Goal: Transaction & Acquisition: Purchase product/service

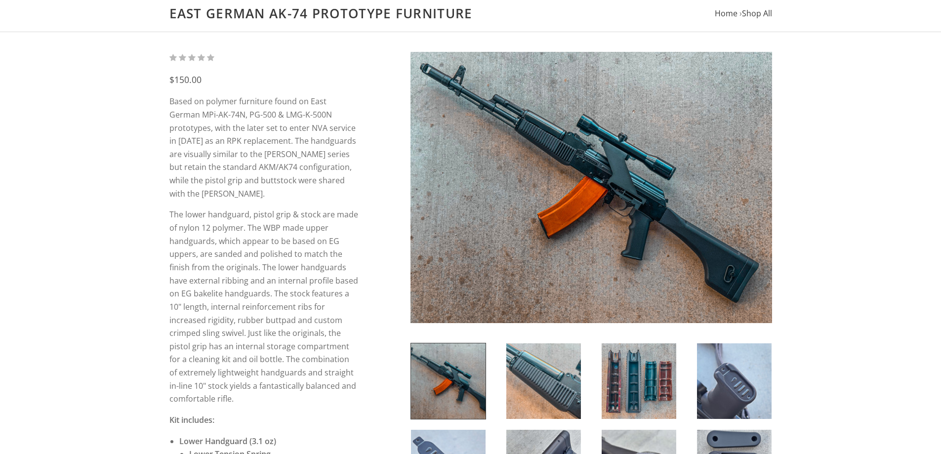
scroll to position [99, 0]
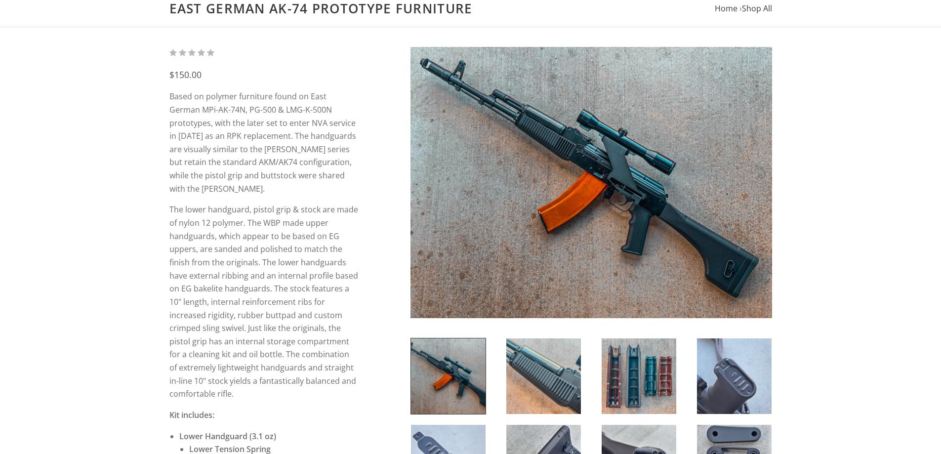
click at [577, 229] on img at bounding box center [590, 182] width 361 height 271
click at [599, 197] on img at bounding box center [590, 182] width 361 height 271
click at [637, 167] on img at bounding box center [590, 182] width 361 height 271
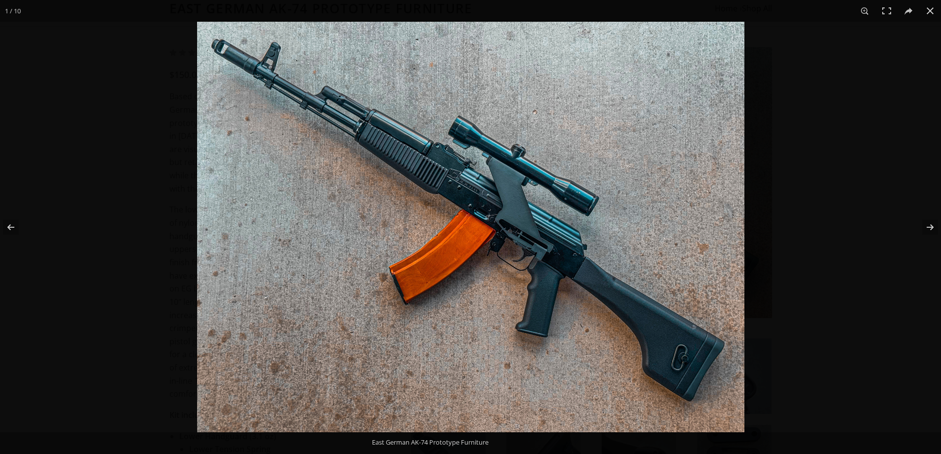
click at [621, 244] on img at bounding box center [470, 227] width 547 height 410
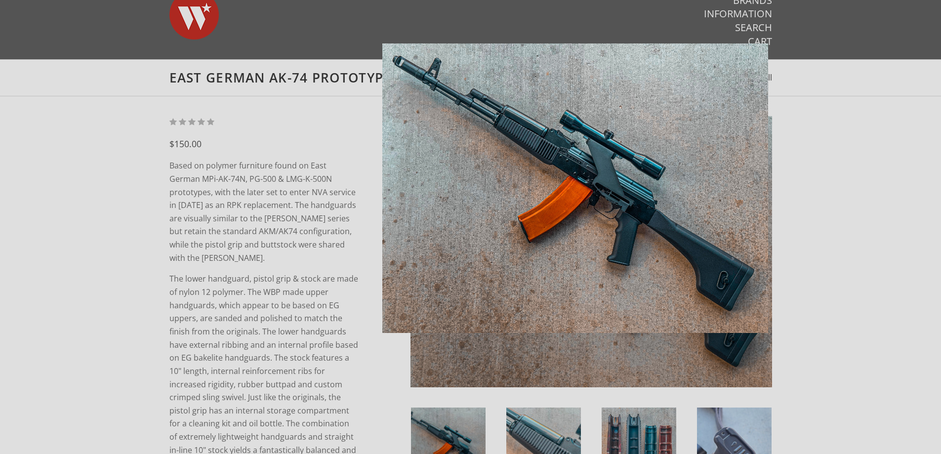
scroll to position [0, 0]
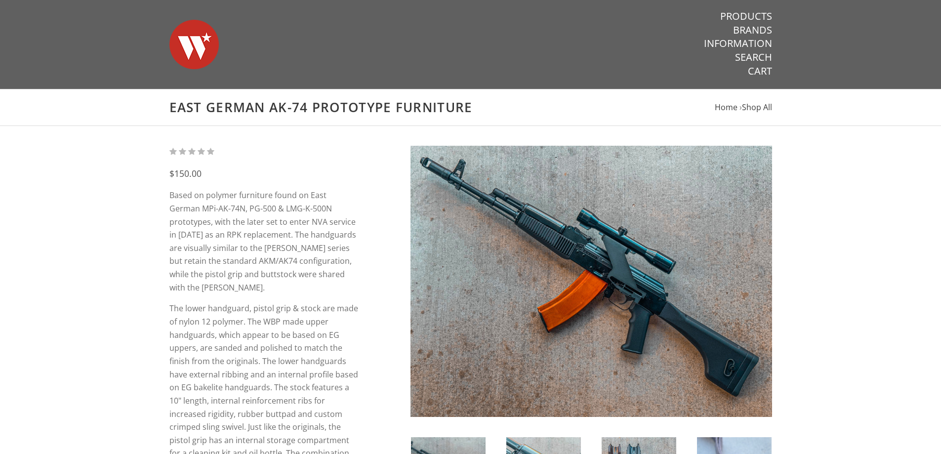
drag, startPoint x: 559, startPoint y: 22, endPoint x: 541, endPoint y: 31, distance: 20.3
click at [559, 22] on div "Warsaw Wood Co." at bounding box center [378, 44] width 436 height 89
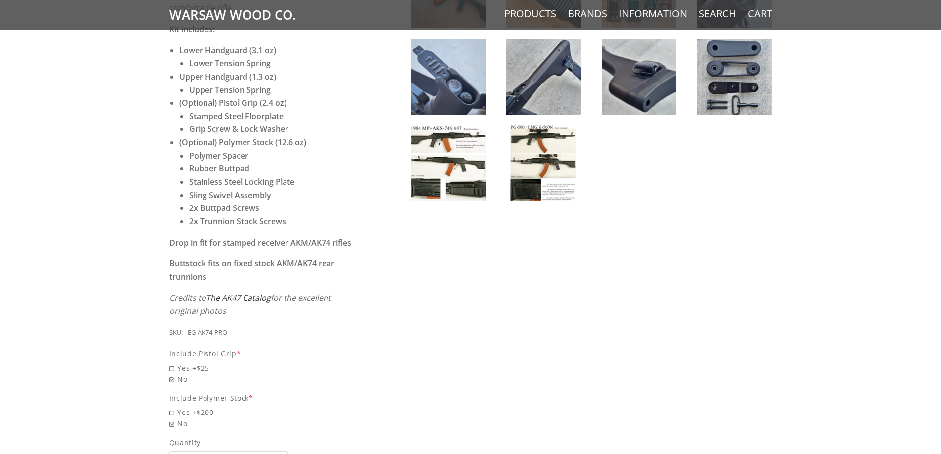
scroll to position [593, 0]
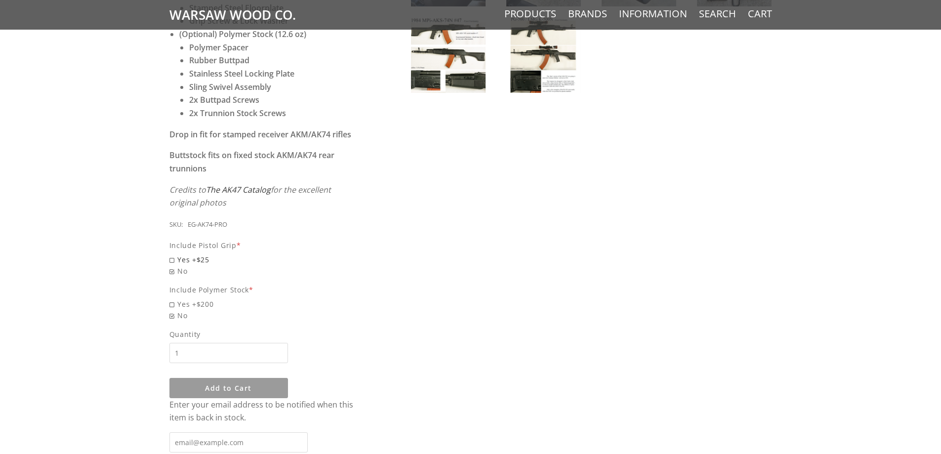
click at [179, 254] on span "Yes +$25" at bounding box center [263, 259] width 189 height 11
click at [179, 254] on input "Yes +$25" at bounding box center [238, 254] width 138 height 0
radio input "true"
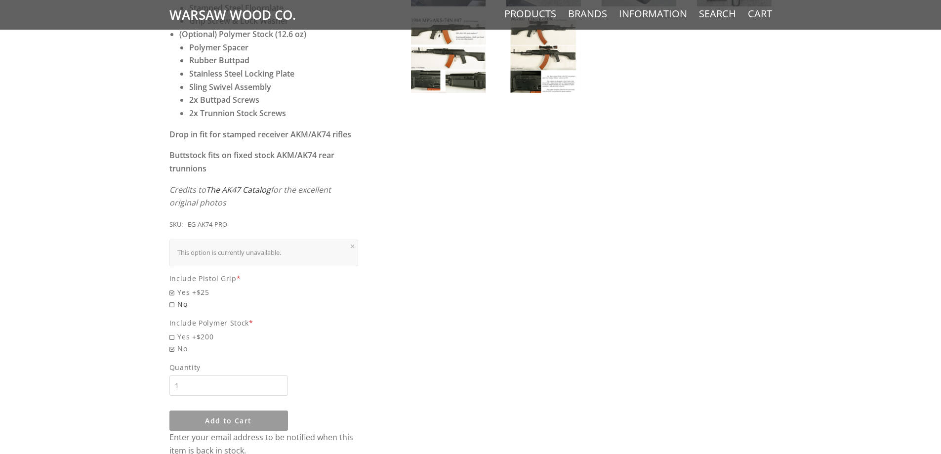
click at [182, 298] on span "No" at bounding box center [263, 303] width 189 height 11
click at [182, 298] on input "No" at bounding box center [238, 298] width 138 height 0
radio input "true"
click at [188, 287] on span "Yes +$25" at bounding box center [263, 291] width 189 height 11
click at [188, 287] on input "Yes +$25" at bounding box center [238, 286] width 138 height 0
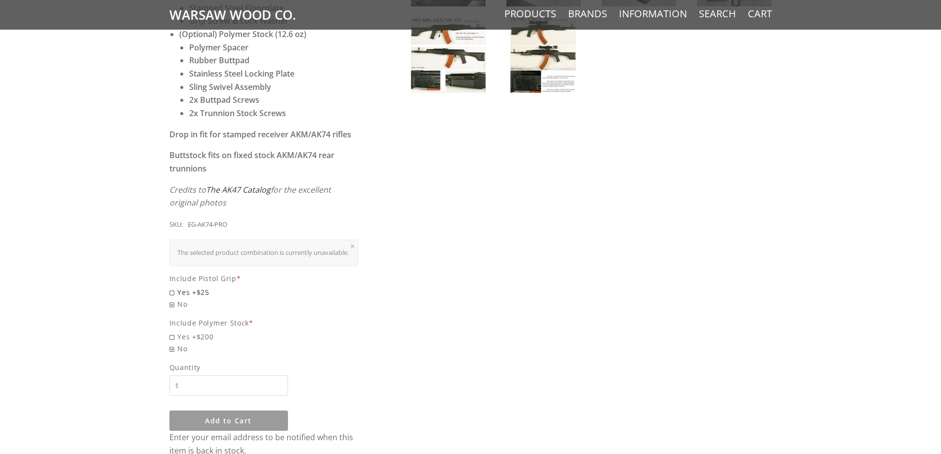
radio input "true"
click at [190, 338] on span "Yes +$200" at bounding box center [263, 336] width 189 height 11
click at [190, 331] on input "Yes +$200" at bounding box center [238, 331] width 138 height 0
radio input "true"
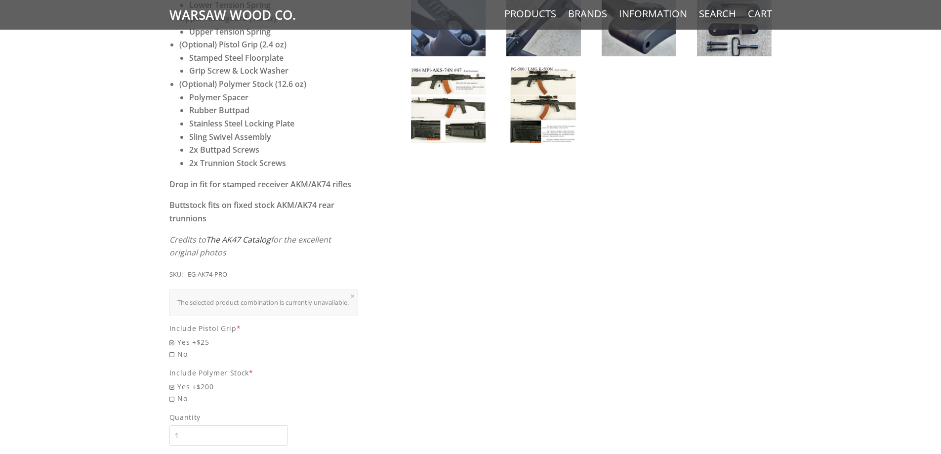
scroll to position [543, 0]
